Goal: Task Accomplishment & Management: Complete application form

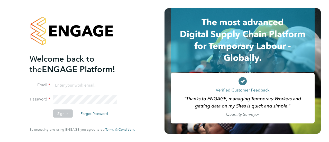
type input "joshchime123@gmail.com"
click at [62, 117] on button "Sign In" at bounding box center [63, 113] width 20 height 8
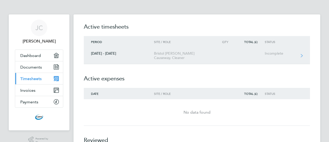
click at [104, 53] on div "[DATE] - [DATE]" at bounding box center [119, 53] width 70 height 4
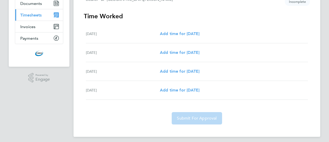
scroll to position [66, 0]
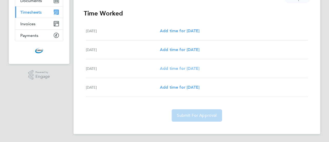
click at [175, 70] on span "Add time for [DATE]" at bounding box center [180, 68] width 40 height 5
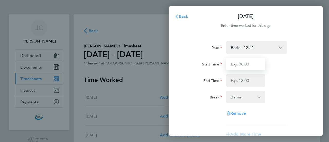
click at [236, 66] on input "Start Time" at bounding box center [245, 64] width 39 height 12
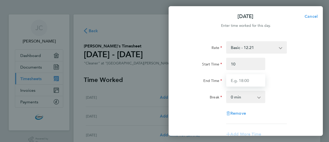
type input "10:00"
click at [238, 83] on input "End Time" at bounding box center [245, 80] width 39 height 12
type input "14:00"
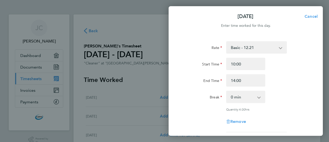
click at [277, 90] on div "Rate Basic - 12.21 Start Time 10:00 End Time 14:00 Break 0 min 15 min 30 min 45…" at bounding box center [246, 86] width 126 height 91
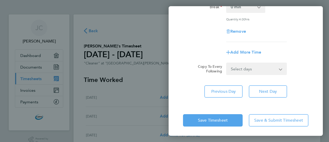
scroll to position [91, 0]
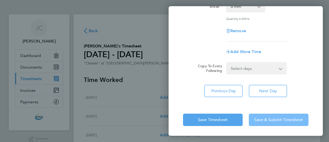
click at [269, 119] on span "Save & Submit Timesheet" at bounding box center [278, 119] width 49 height 5
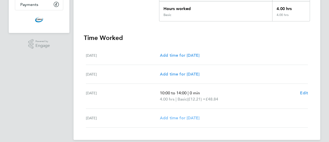
scroll to position [97, 0]
click at [303, 93] on span "Edit" at bounding box center [304, 93] width 8 height 5
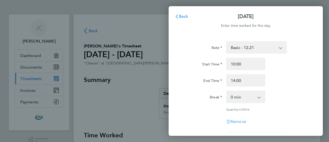
click at [237, 122] on span "Remove" at bounding box center [238, 121] width 16 height 5
select select "null"
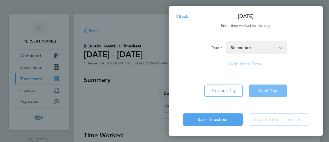
click at [266, 93] on span "Next Day" at bounding box center [268, 90] width 18 height 5
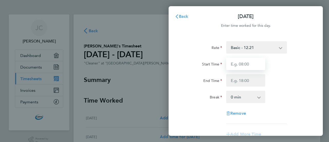
click at [240, 62] on input "Start Time" at bounding box center [245, 64] width 39 height 12
type input "10:00"
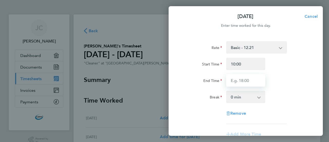
click at [236, 81] on input "End Time" at bounding box center [245, 80] width 39 height 12
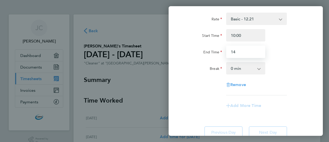
scroll to position [28, 0]
click at [237, 53] on input "14" at bounding box center [245, 52] width 39 height 12
type input "14:00"
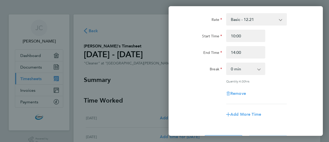
click at [282, 57] on div "End Time 14:00" at bounding box center [246, 52] width 130 height 12
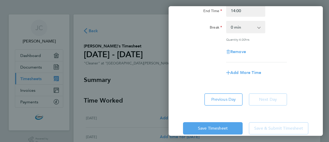
scroll to position [78, 0]
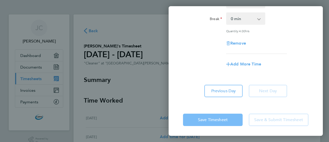
click at [222, 122] on button "Save Timesheet" at bounding box center [213, 119] width 60 height 12
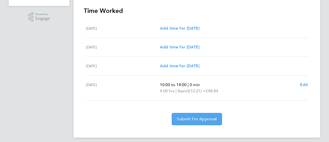
scroll to position [125, 0]
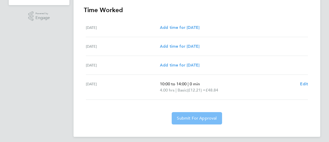
click at [198, 118] on span "Submit For Approval" at bounding box center [197, 117] width 40 height 5
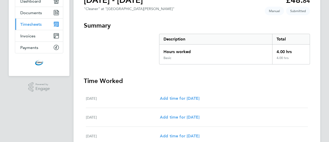
scroll to position [0, 0]
